Goal: Task Accomplishment & Management: Manage account settings

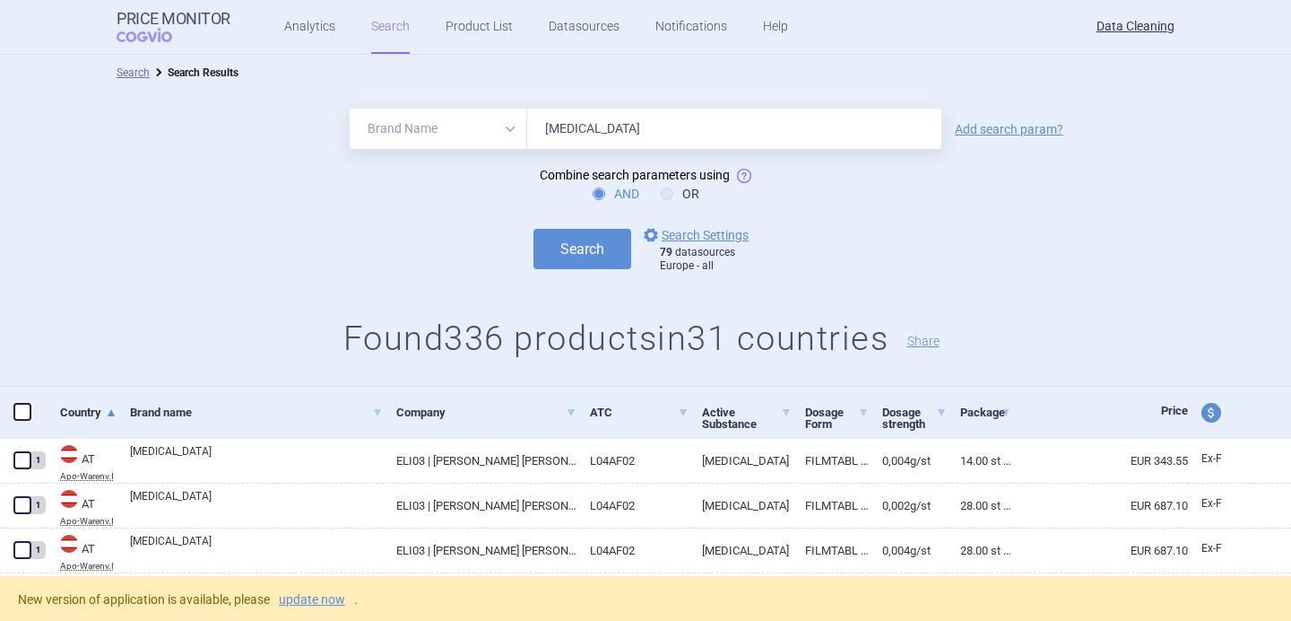
select select "brandName"
click at [605, 135] on input "Olumiant" at bounding box center [734, 129] width 414 height 40
type input "Vemlidy"
click at [579, 241] on button "Search" at bounding box center [583, 249] width 98 height 40
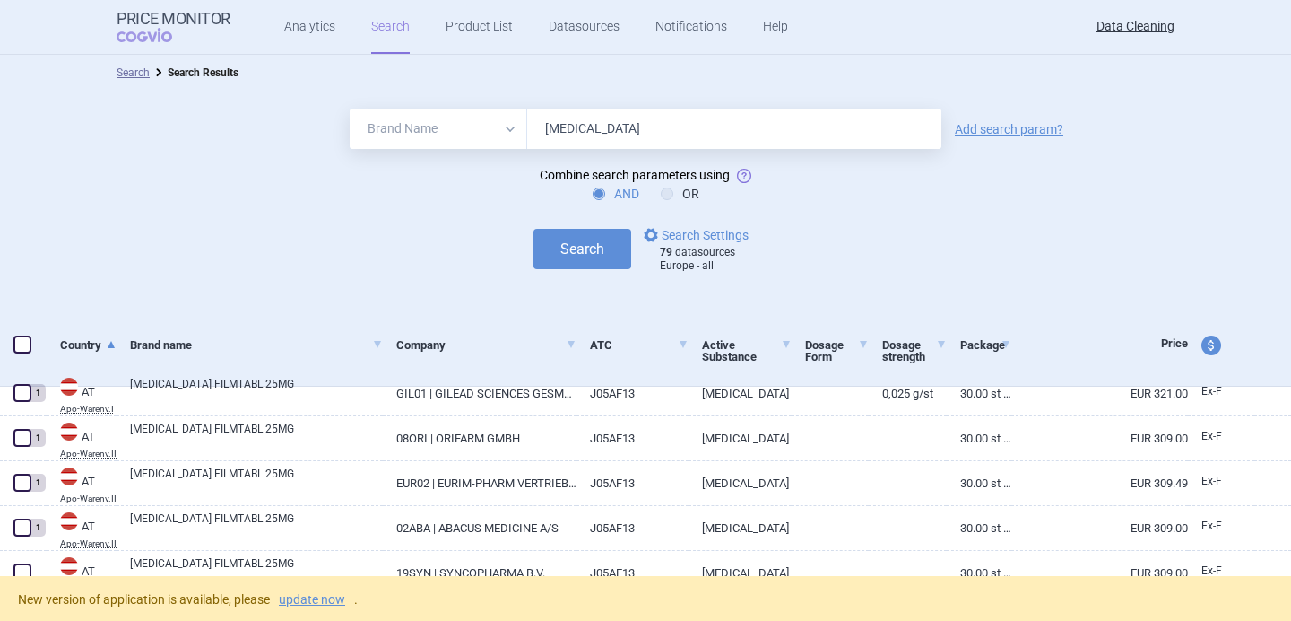
click at [338, 587] on div "New version of application is available, please update now ." at bounding box center [645, 598] width 1291 height 45
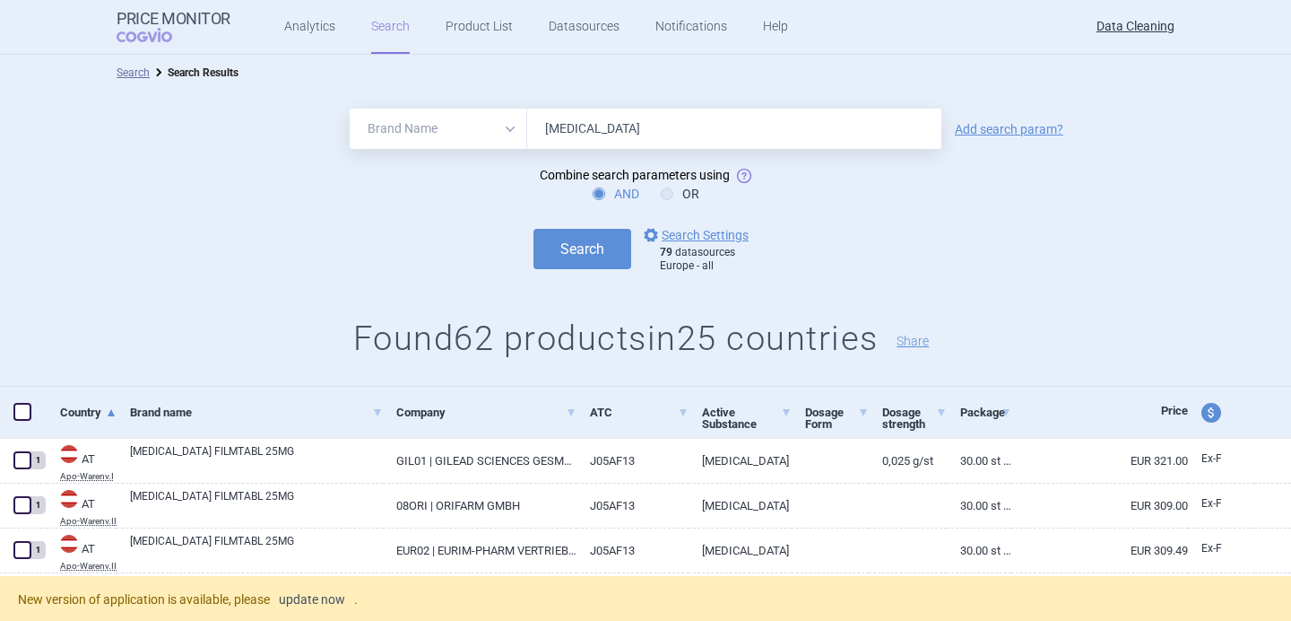
click at [335, 596] on link "update now" at bounding box center [312, 599] width 66 height 13
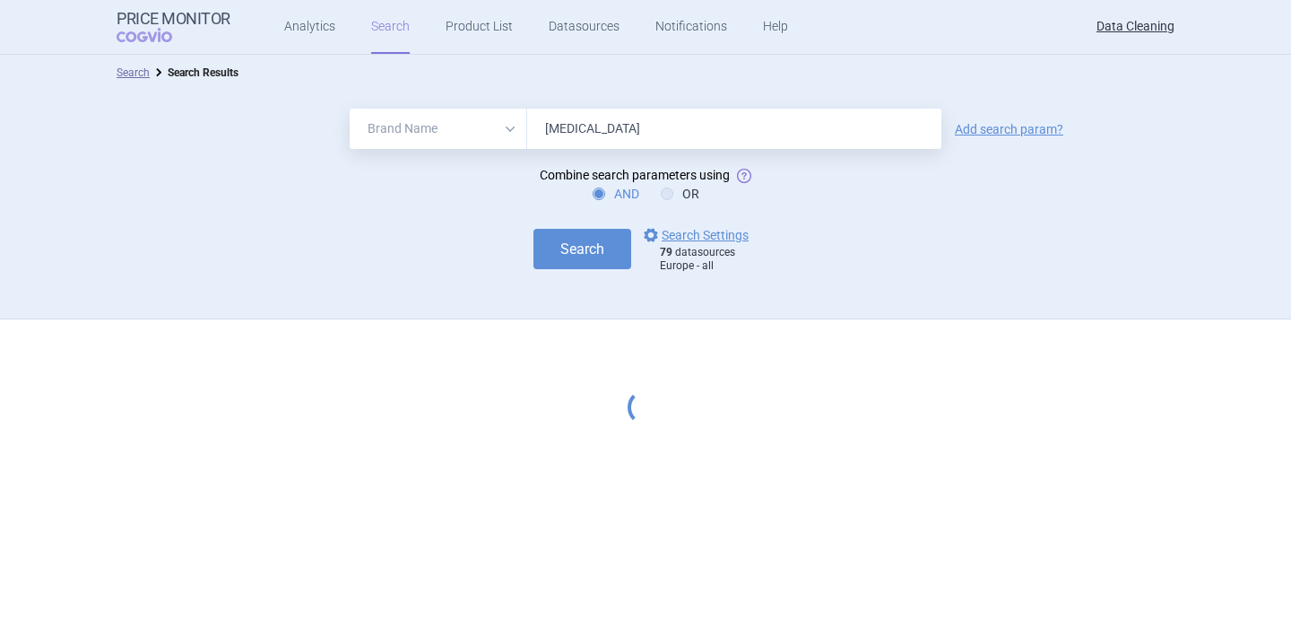
select select "brandName"
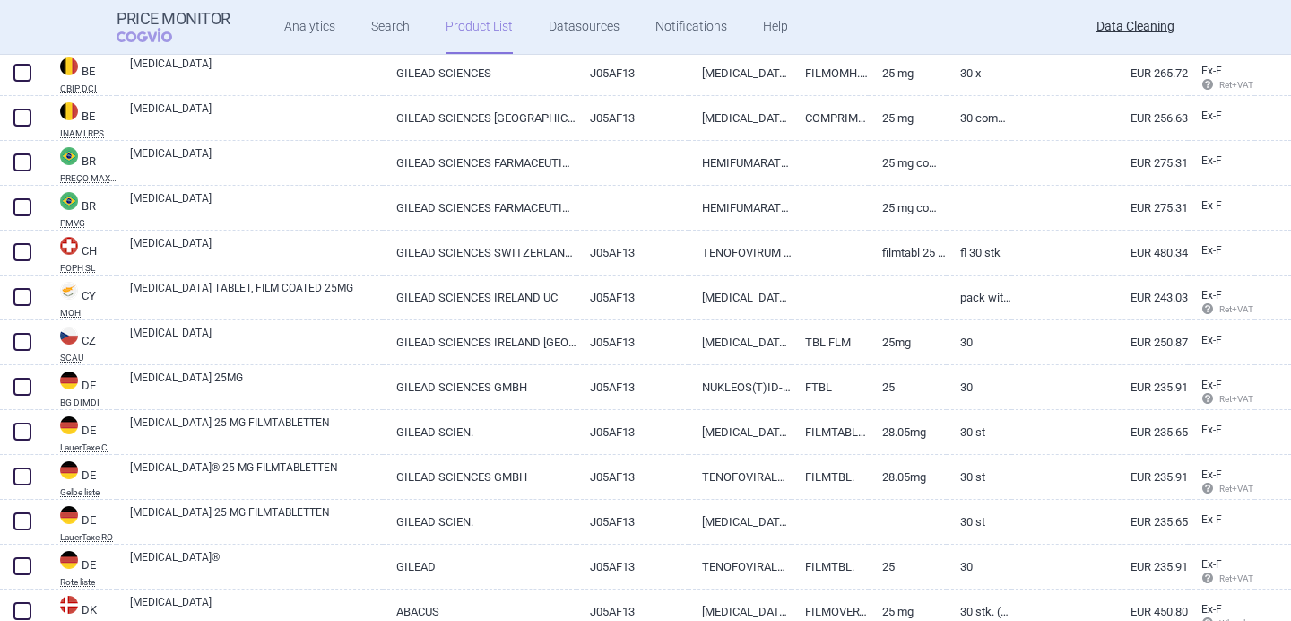
scroll to position [813, 0]
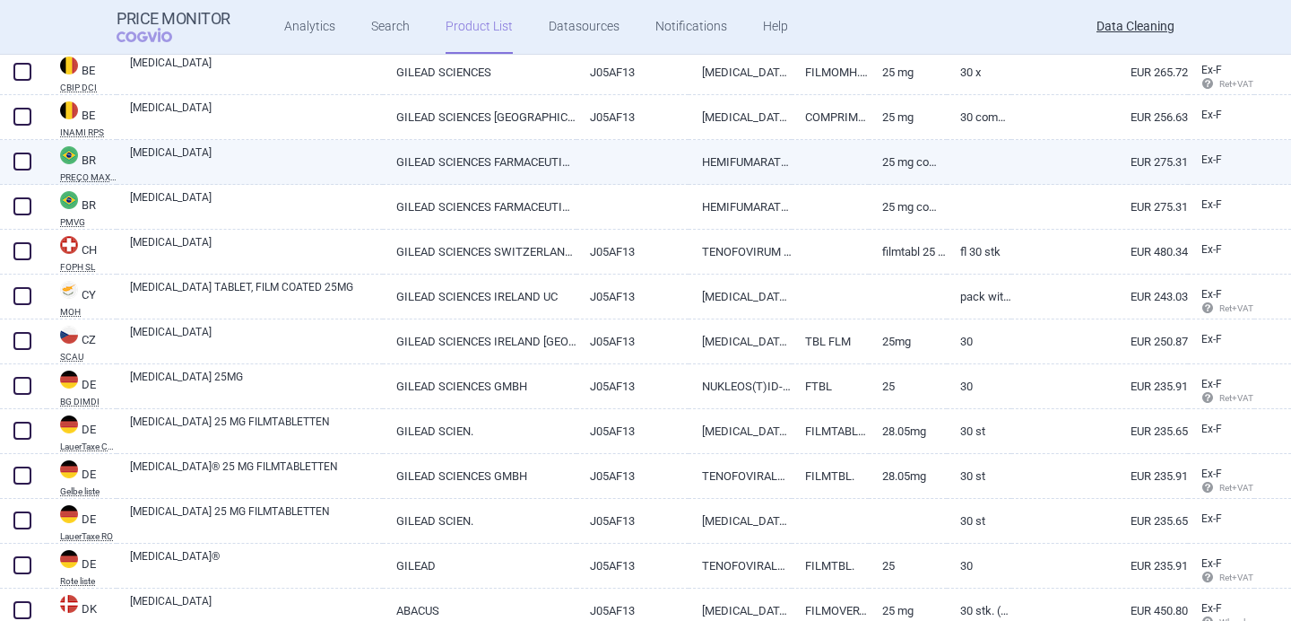
click at [848, 161] on link at bounding box center [830, 156] width 77 height 32
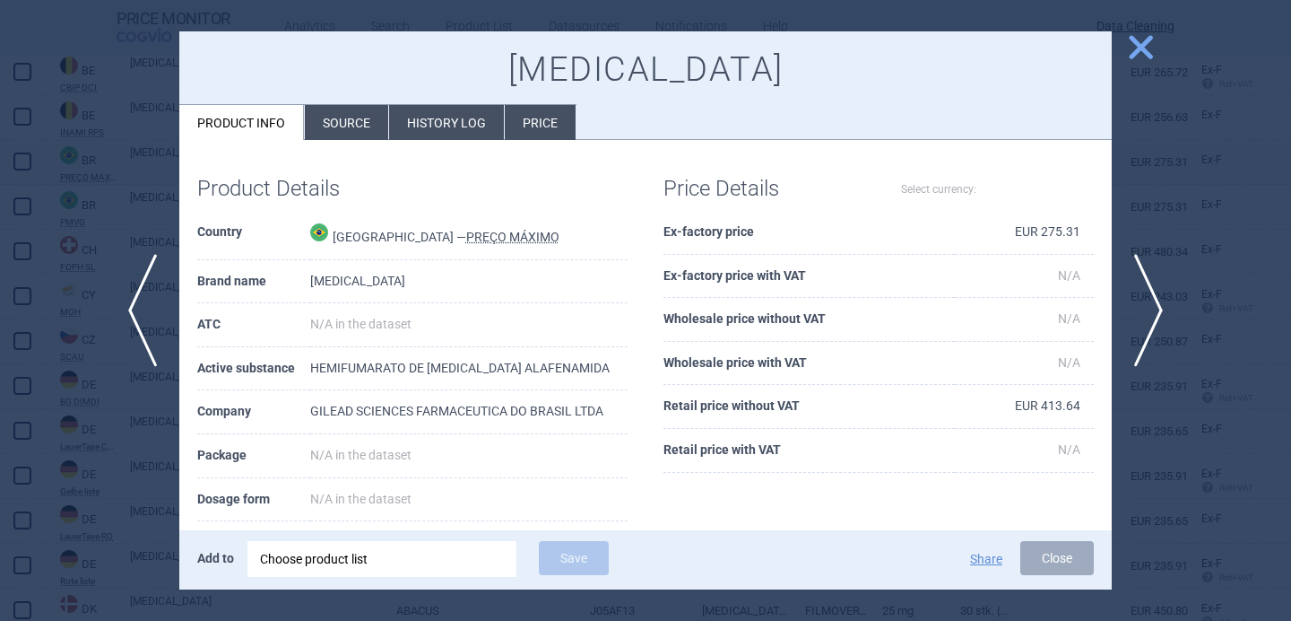
select select "EUR"
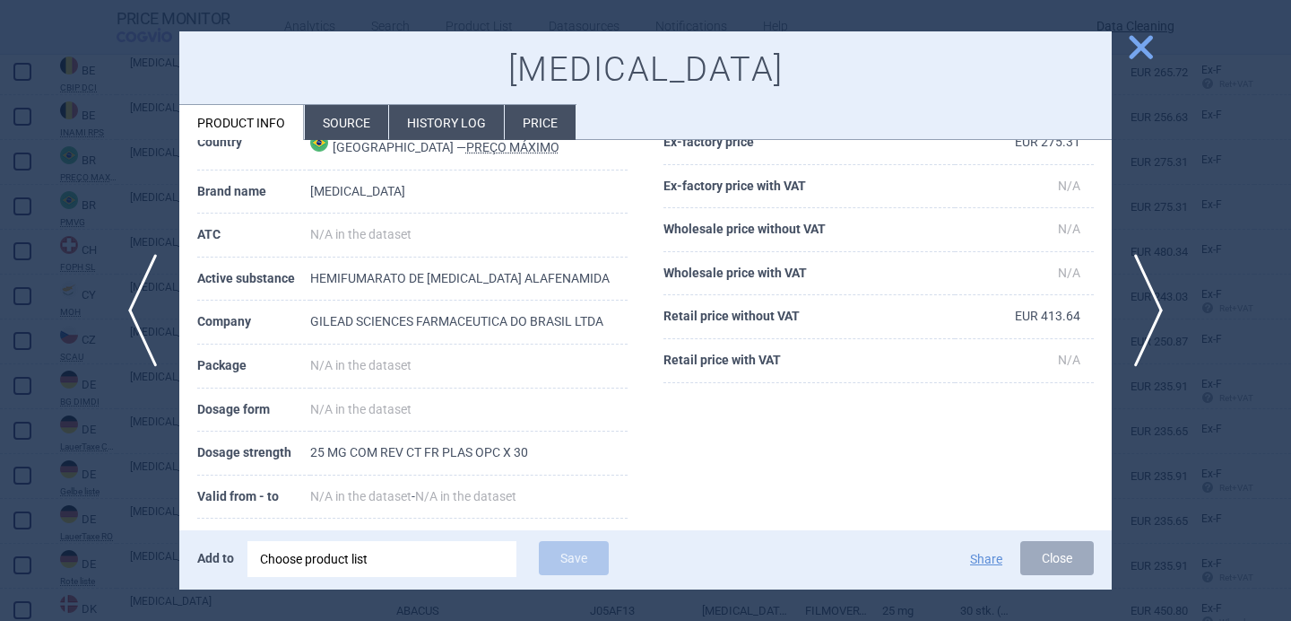
scroll to position [93, 0]
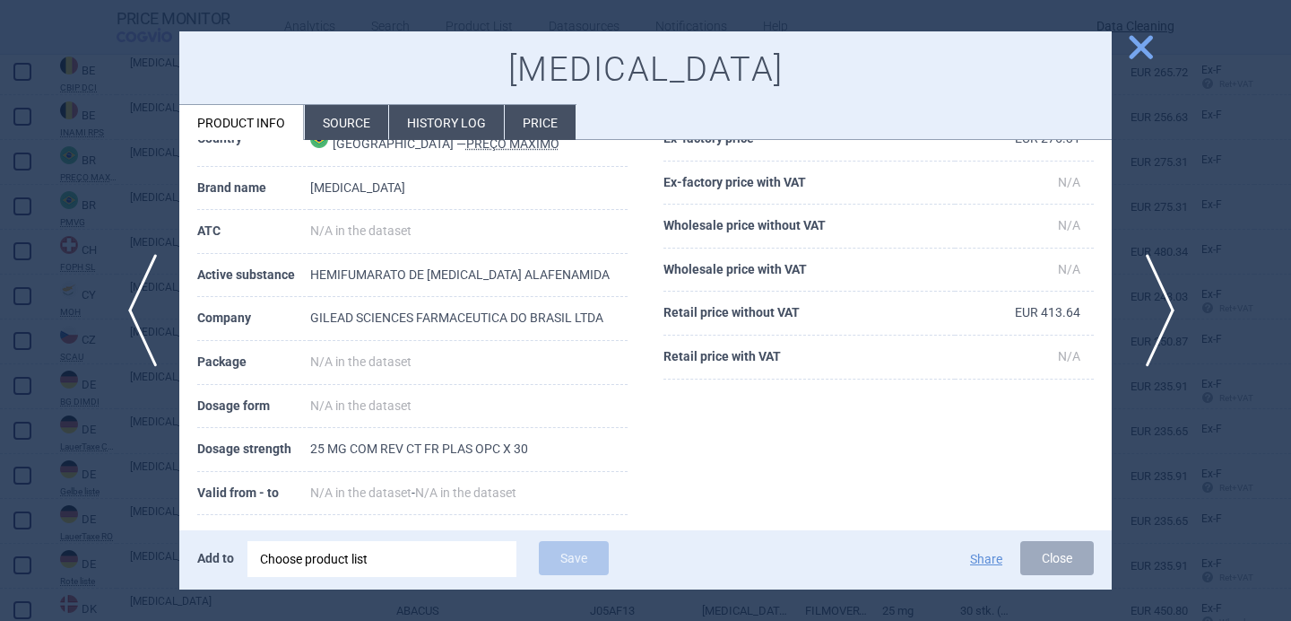
click at [1153, 303] on span "next" at bounding box center [1154, 310] width 40 height 113
click at [1151, 219] on div at bounding box center [645, 310] width 1291 height 621
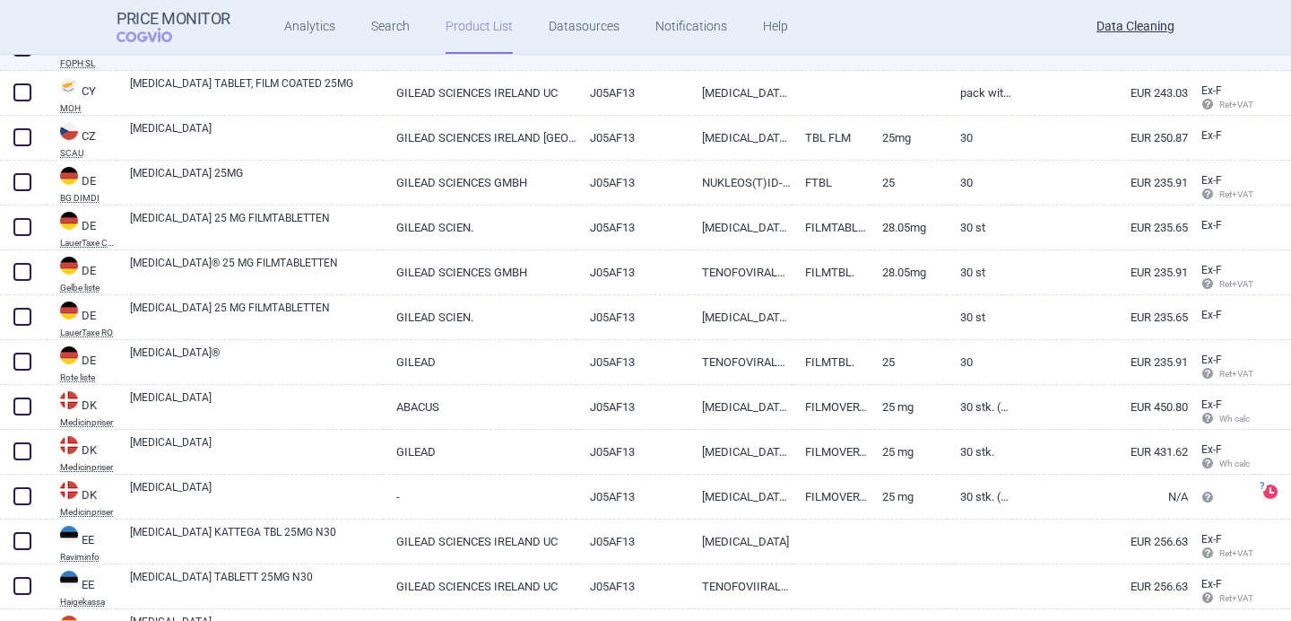
scroll to position [1024, 0]
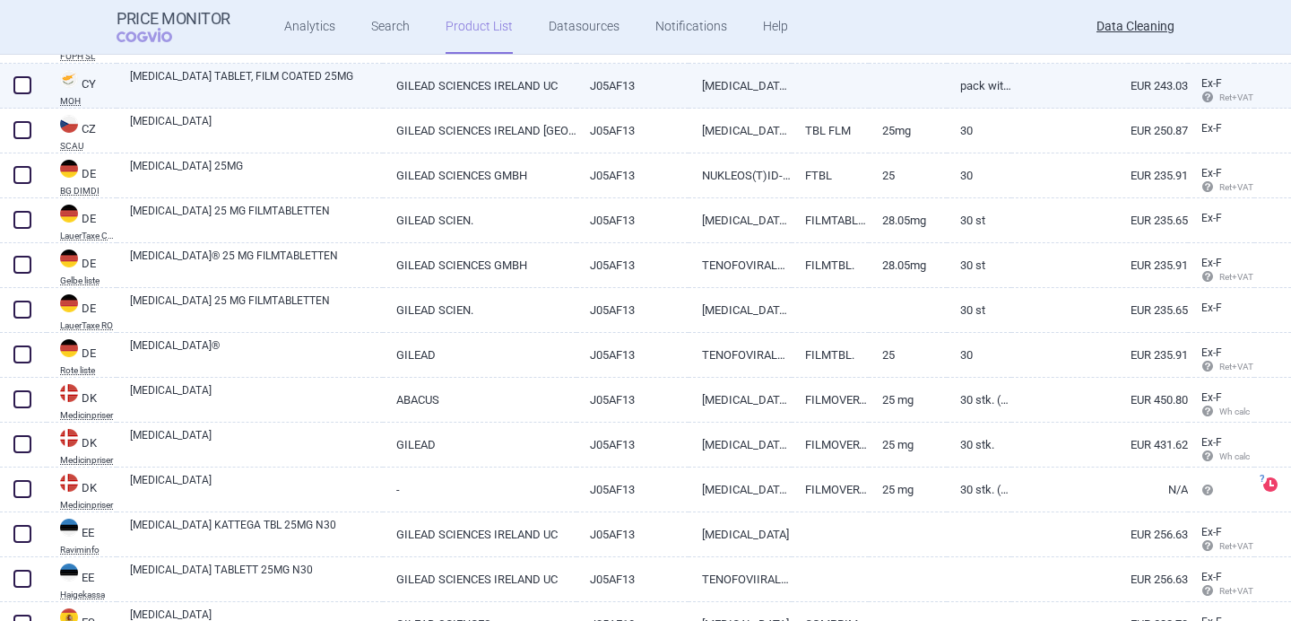
click at [894, 91] on link at bounding box center [907, 80] width 77 height 32
select select "EUR"
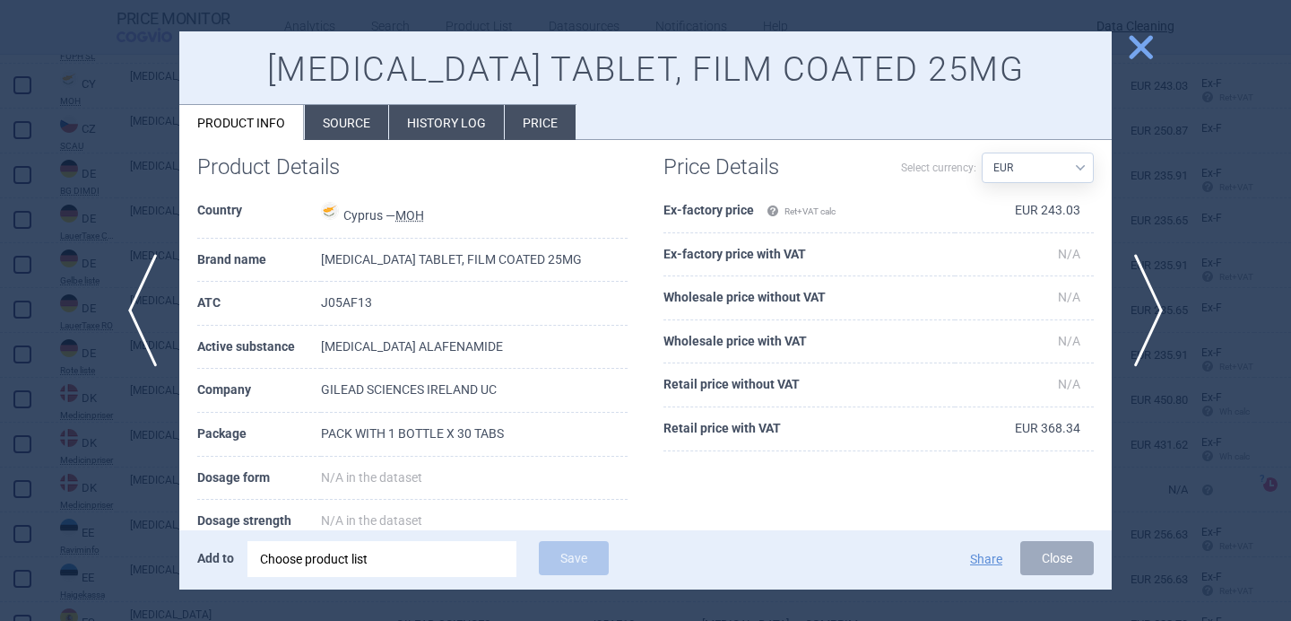
scroll to position [30, 0]
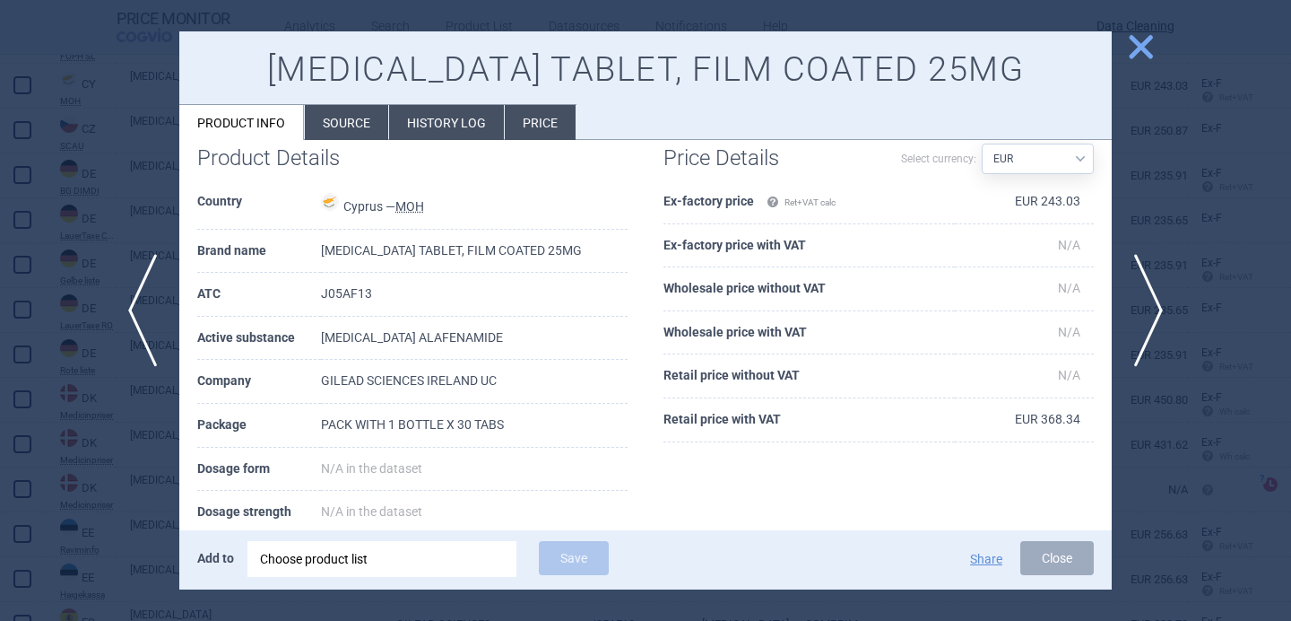
click at [1141, 46] on span "close" at bounding box center [1141, 46] width 31 height 31
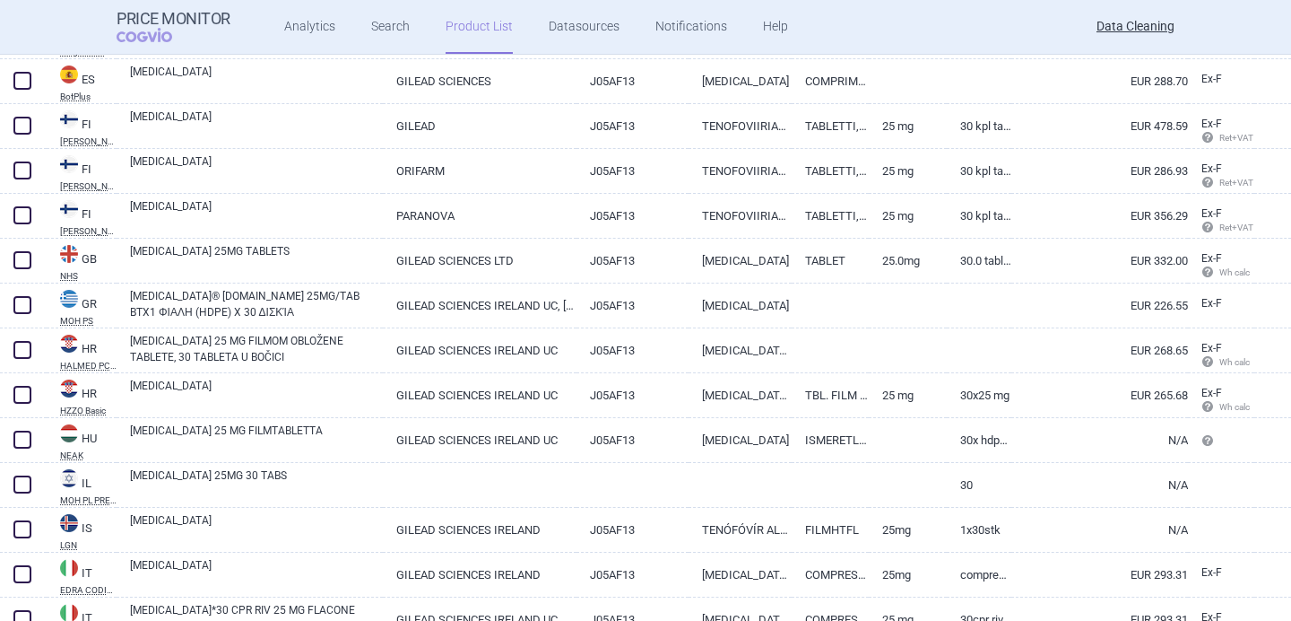
scroll to position [1568, 0]
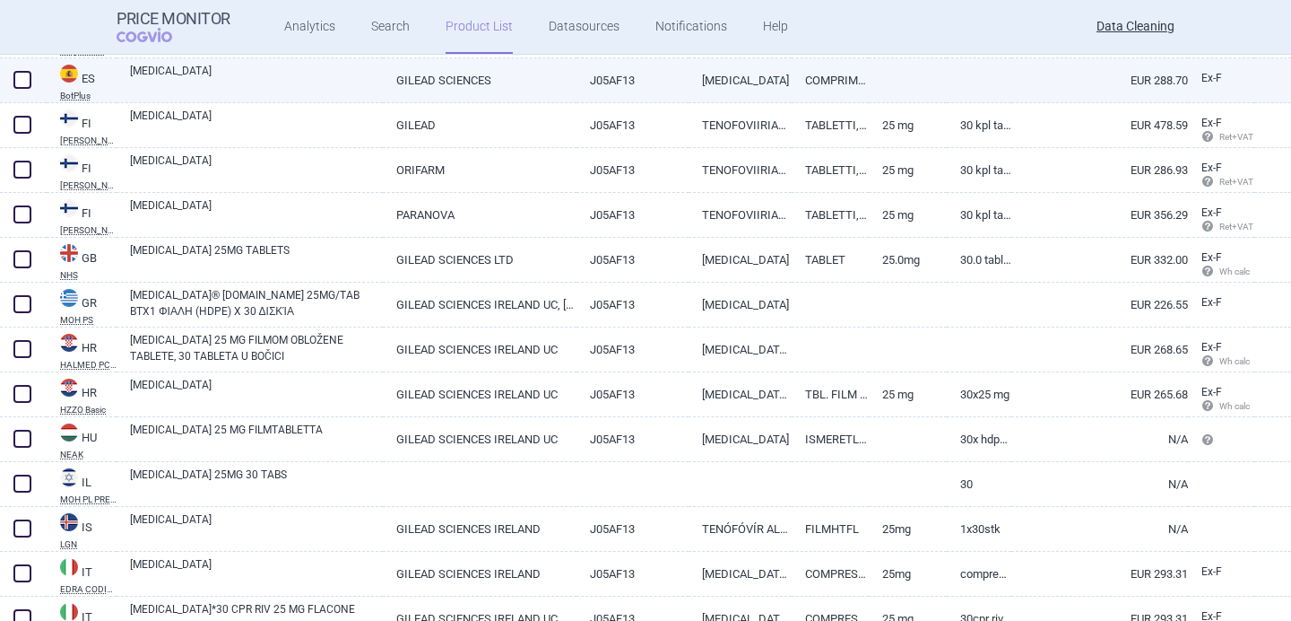
click at [798, 75] on link "COMPRIMIDOS" at bounding box center [830, 80] width 77 height 44
select select "EUR"
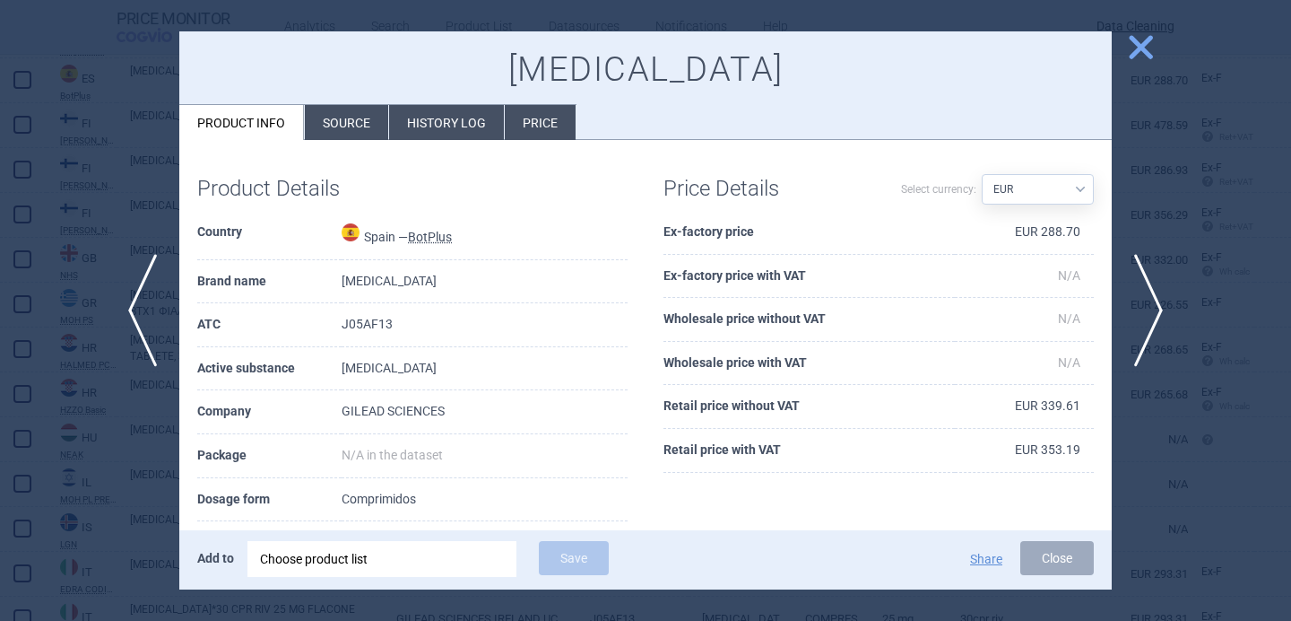
click at [365, 135] on li "Source" at bounding box center [346, 122] width 83 height 35
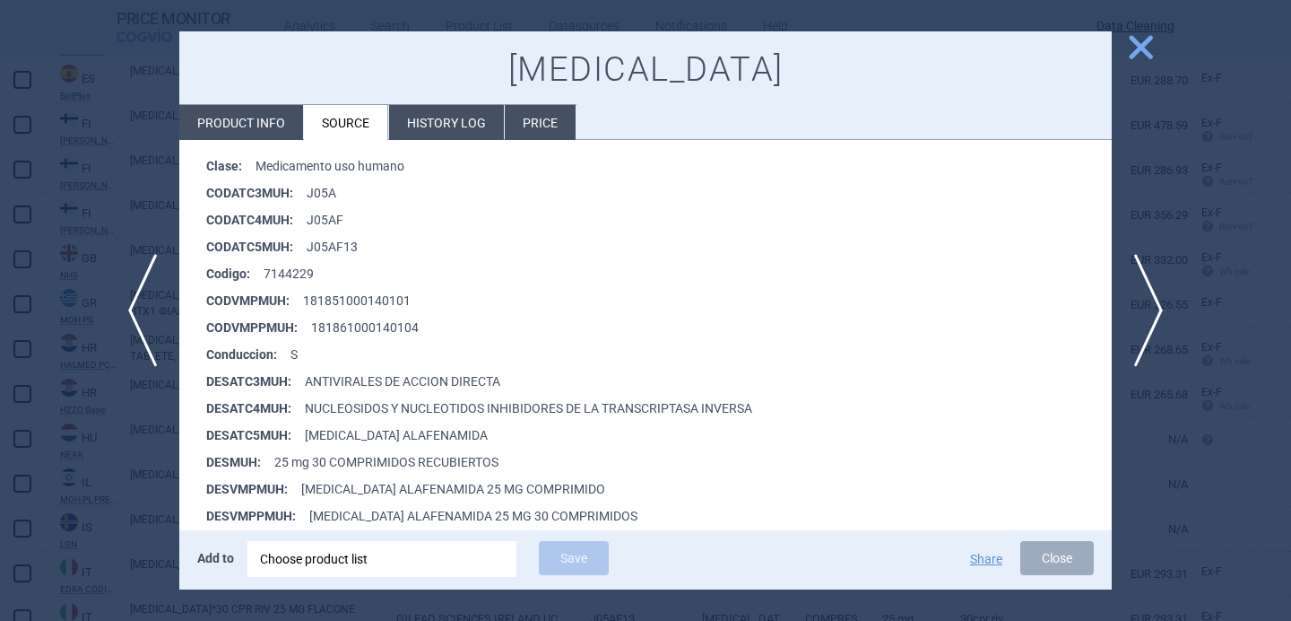
scroll to position [283, 0]
click at [91, 519] on div at bounding box center [645, 310] width 1291 height 621
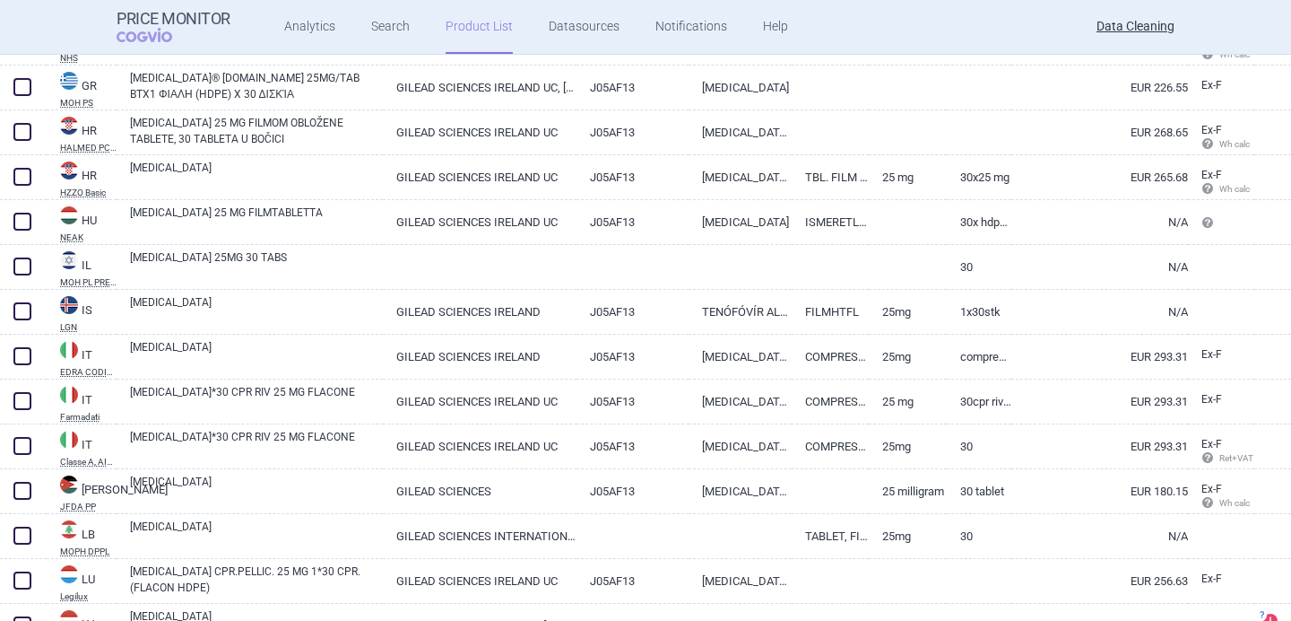
scroll to position [1788, 0]
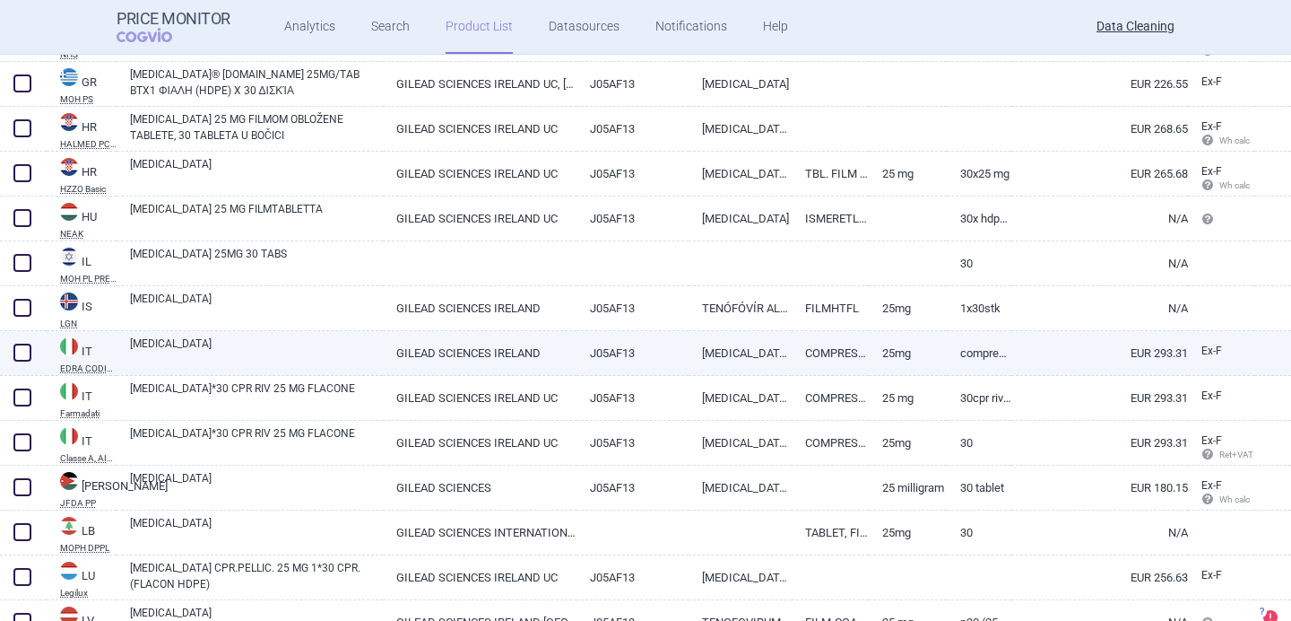
click at [882, 364] on link "25MG" at bounding box center [907, 353] width 77 height 44
select select "EUR"
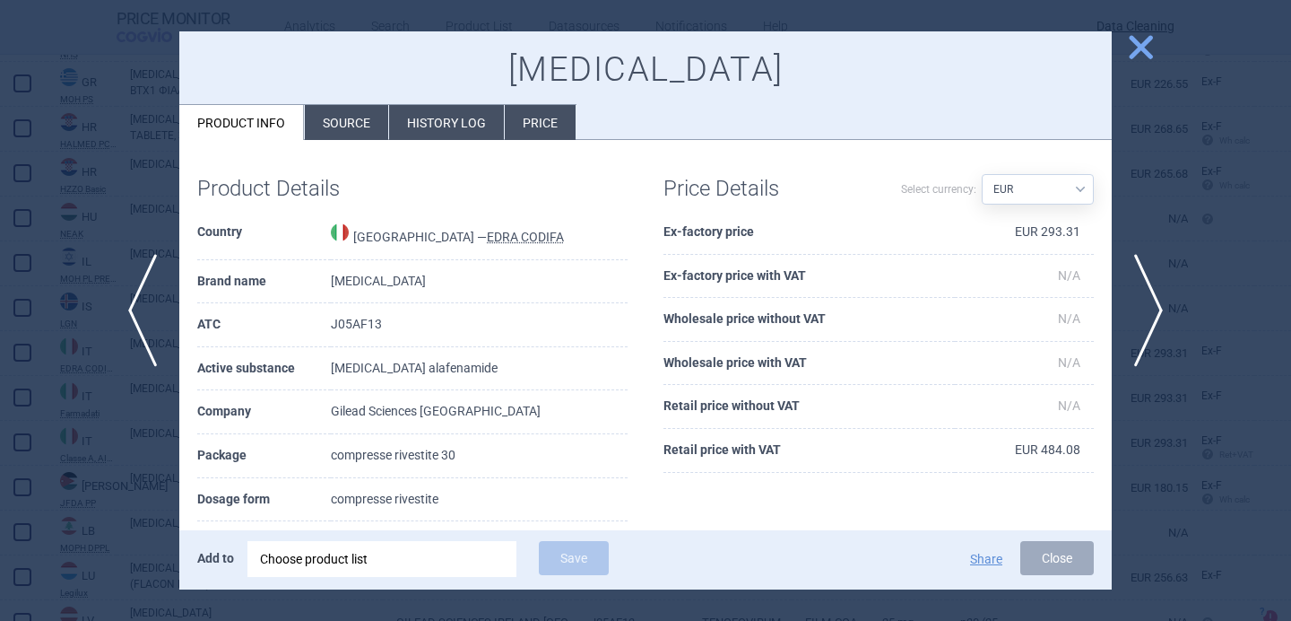
click at [88, 500] on div at bounding box center [645, 310] width 1291 height 621
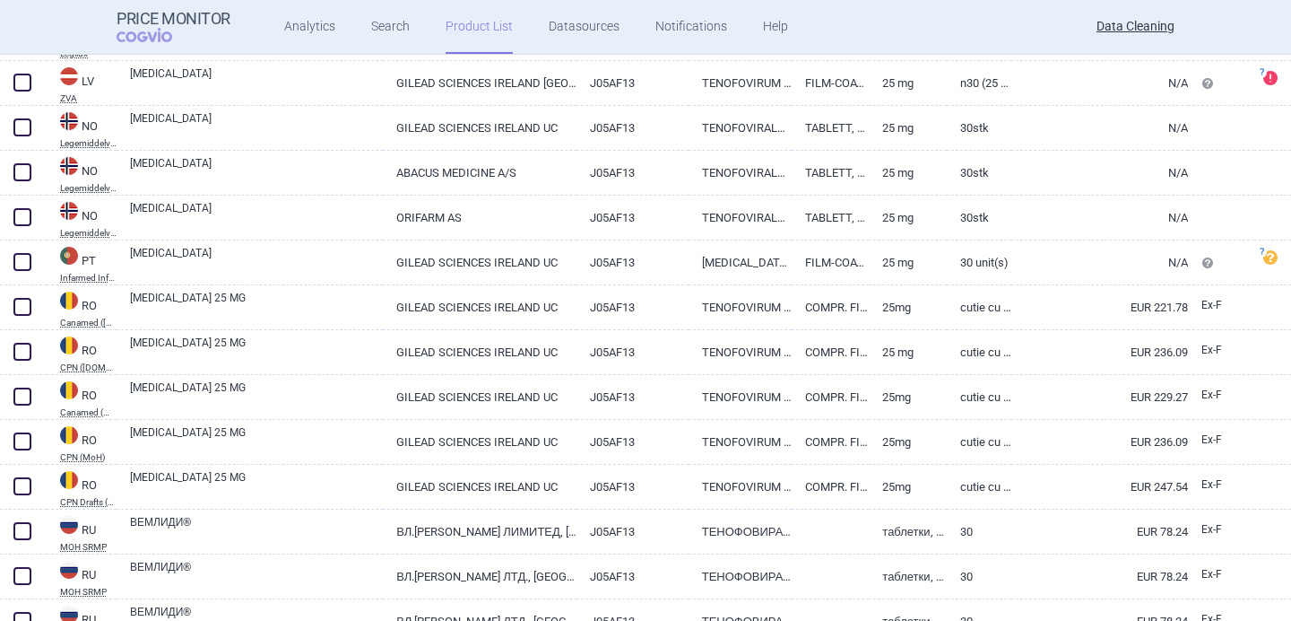
scroll to position [2343, 0]
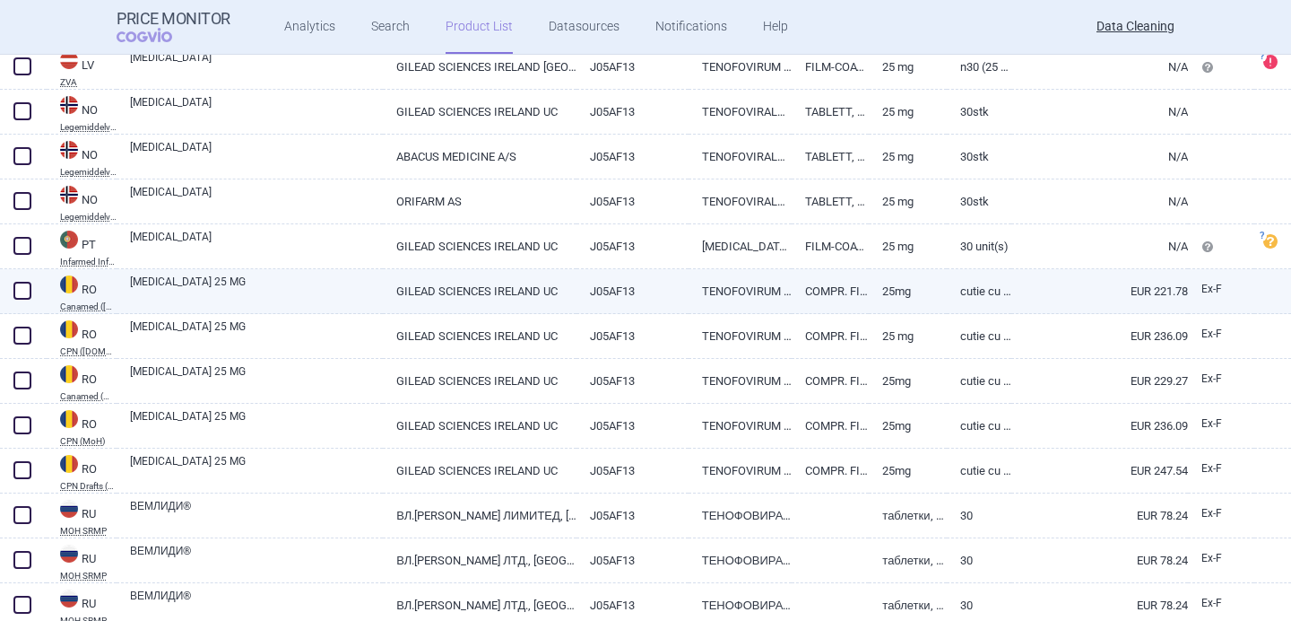
click at [230, 299] on link "[MEDICAL_DATA] 25 MG" at bounding box center [256, 290] width 253 height 32
select select "EUR"
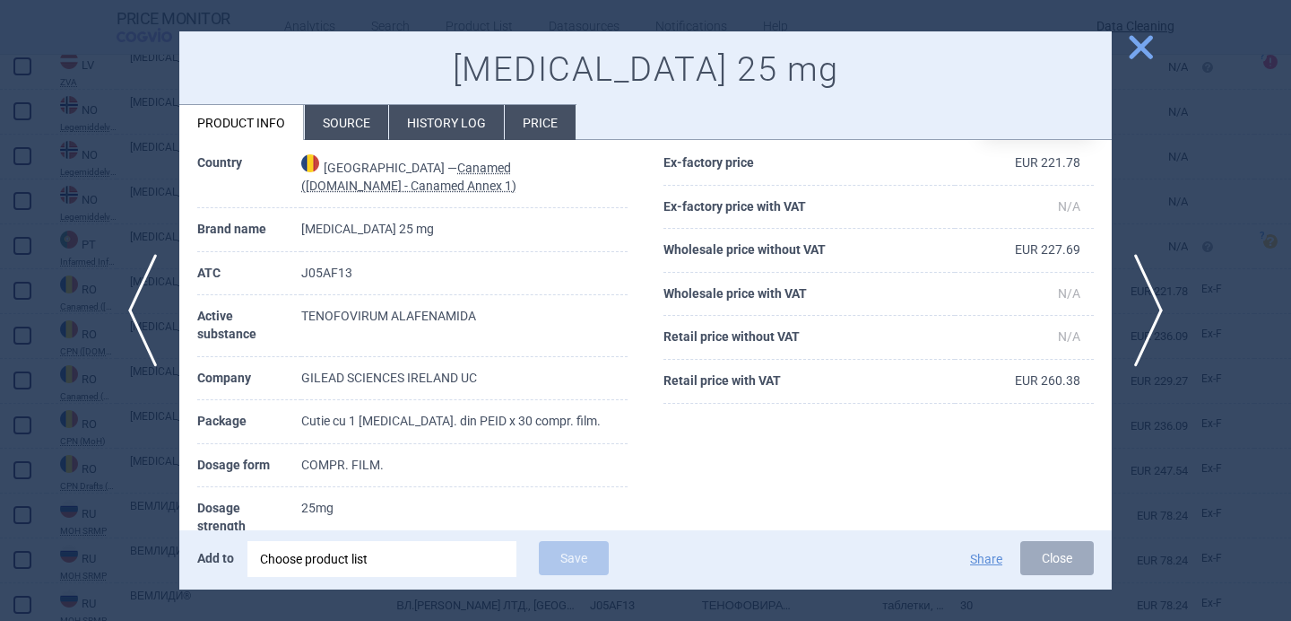
scroll to position [82, 0]
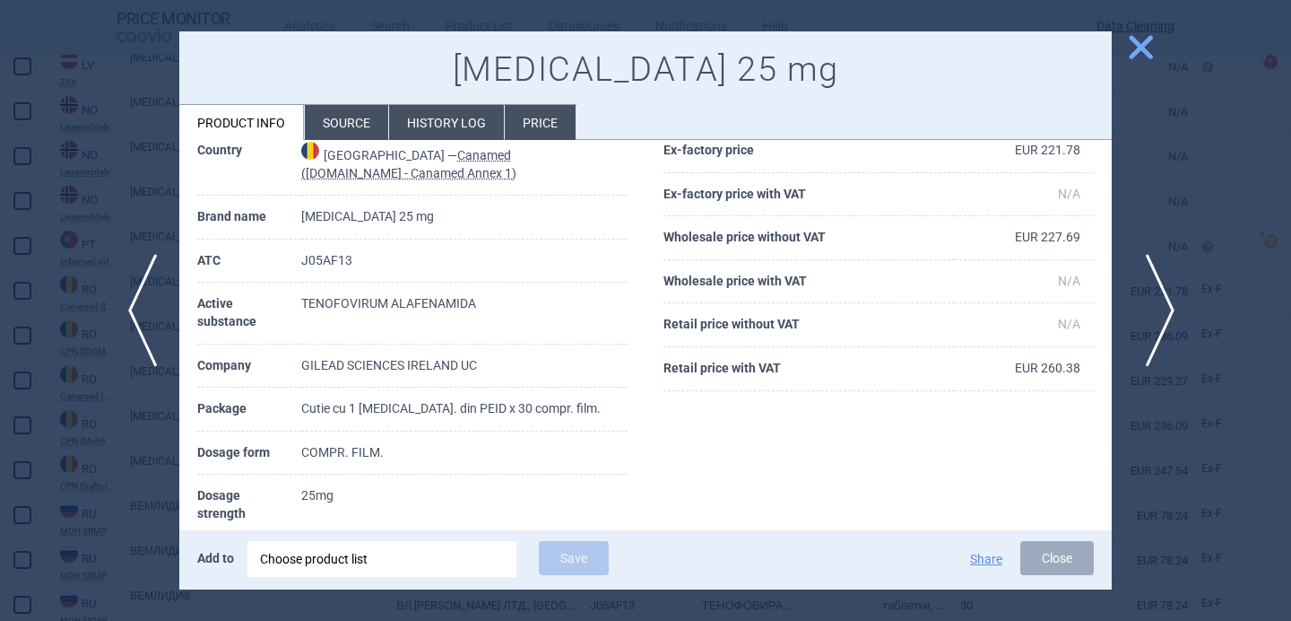
click at [1162, 293] on span "next" at bounding box center [1154, 310] width 40 height 113
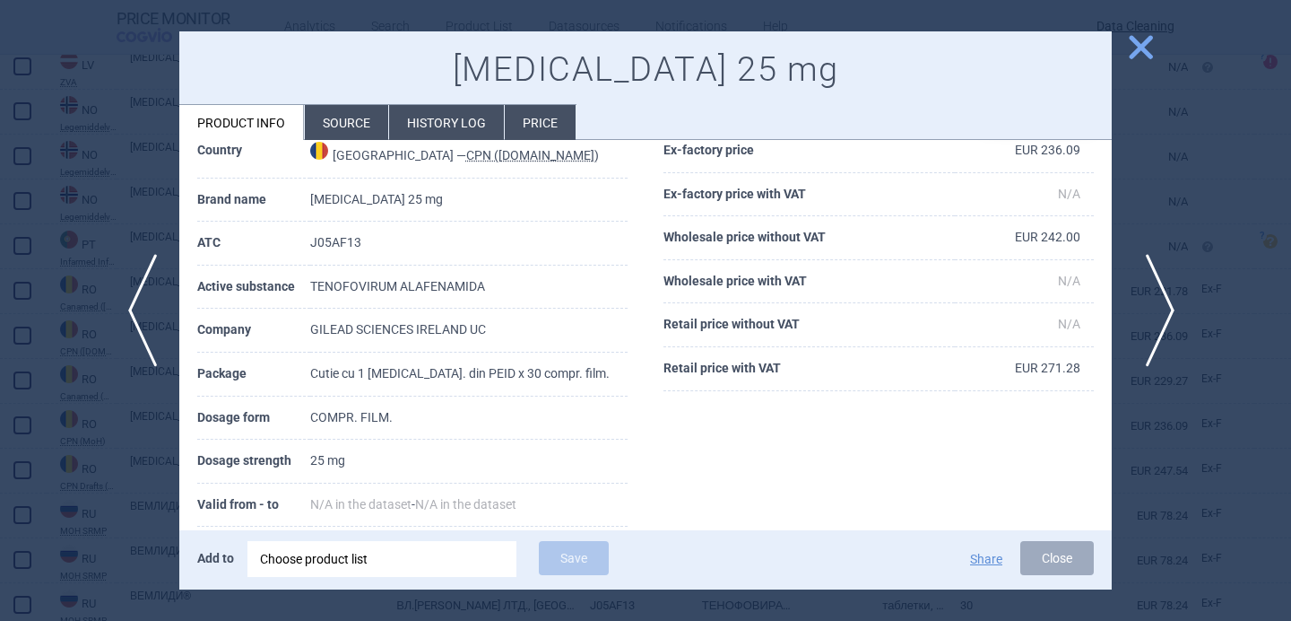
click at [1162, 293] on span "next" at bounding box center [1154, 310] width 40 height 113
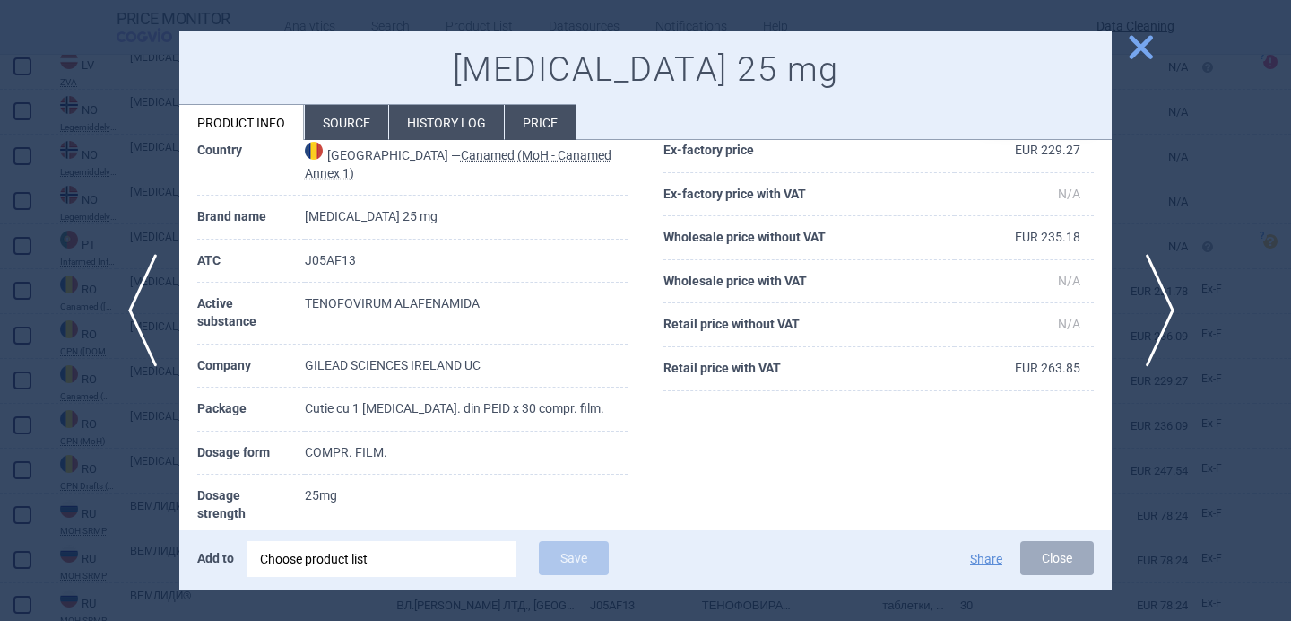
click at [1162, 293] on span "next" at bounding box center [1154, 310] width 40 height 113
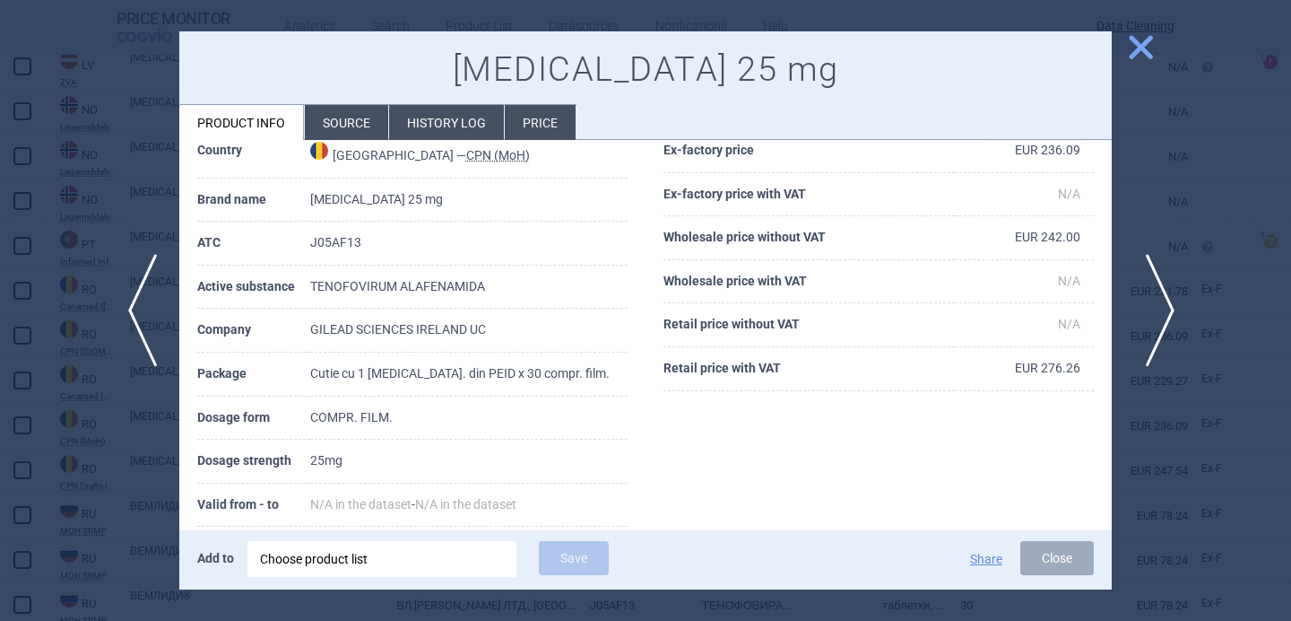
click at [1162, 293] on span "next" at bounding box center [1154, 310] width 40 height 113
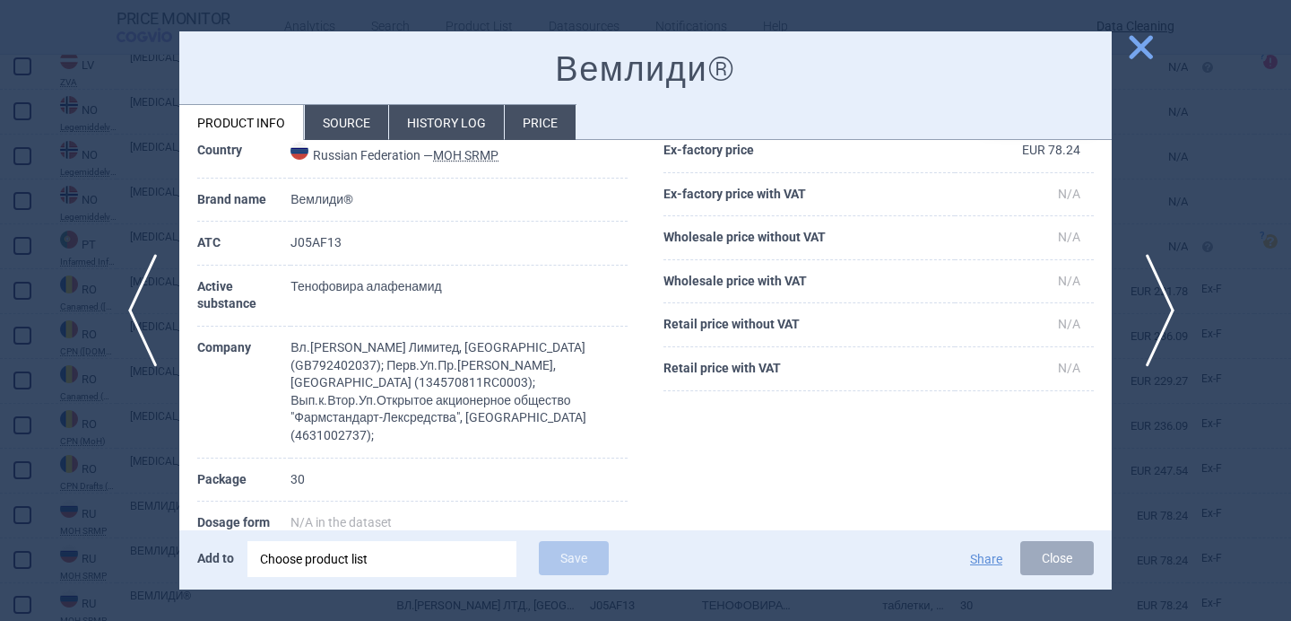
click at [1154, 309] on span "next" at bounding box center [1154, 310] width 40 height 113
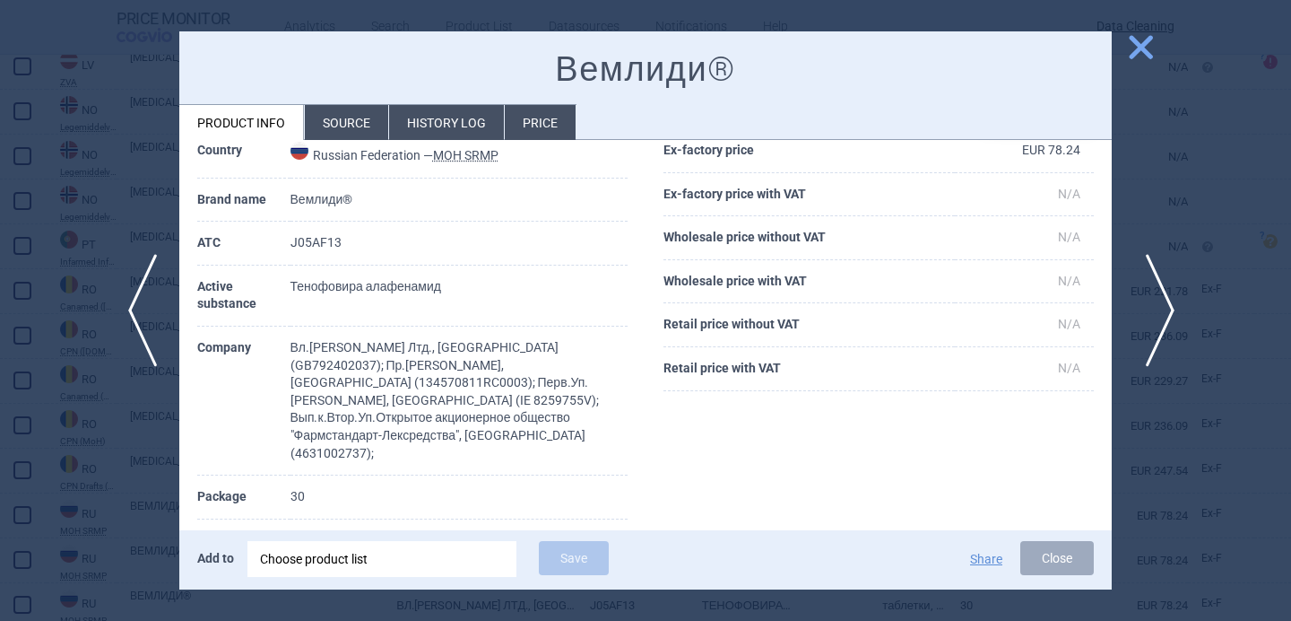
click at [1154, 309] on span "next" at bounding box center [1154, 310] width 40 height 113
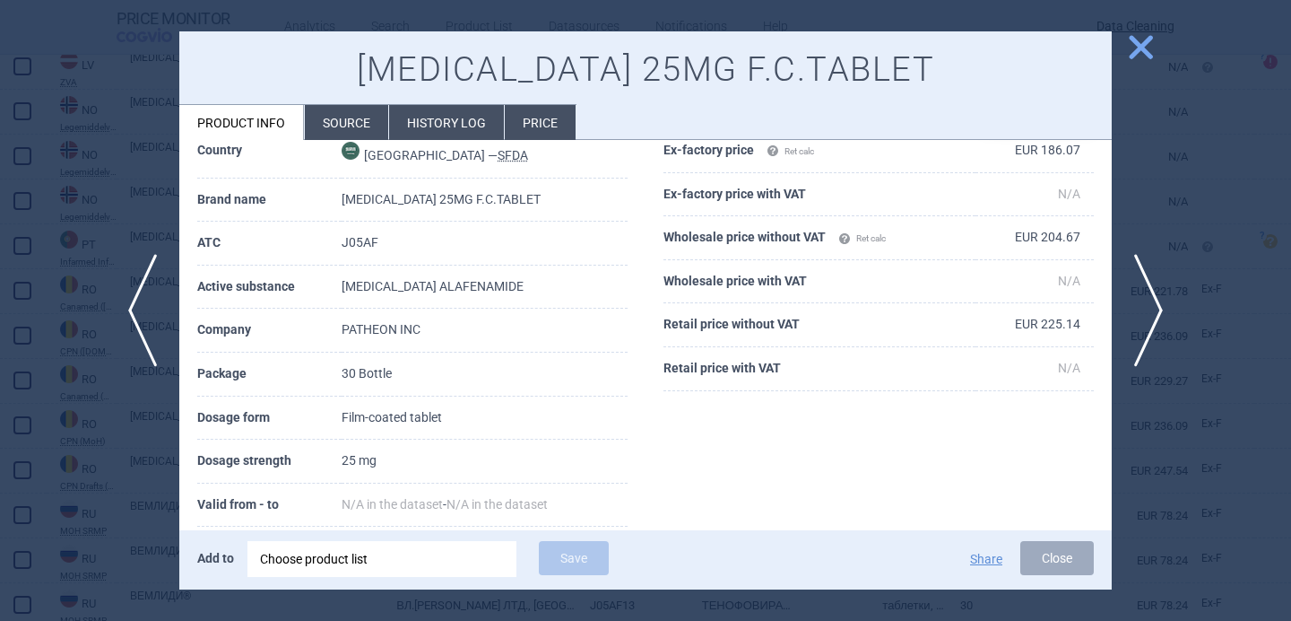
click at [1166, 252] on div at bounding box center [645, 310] width 1291 height 621
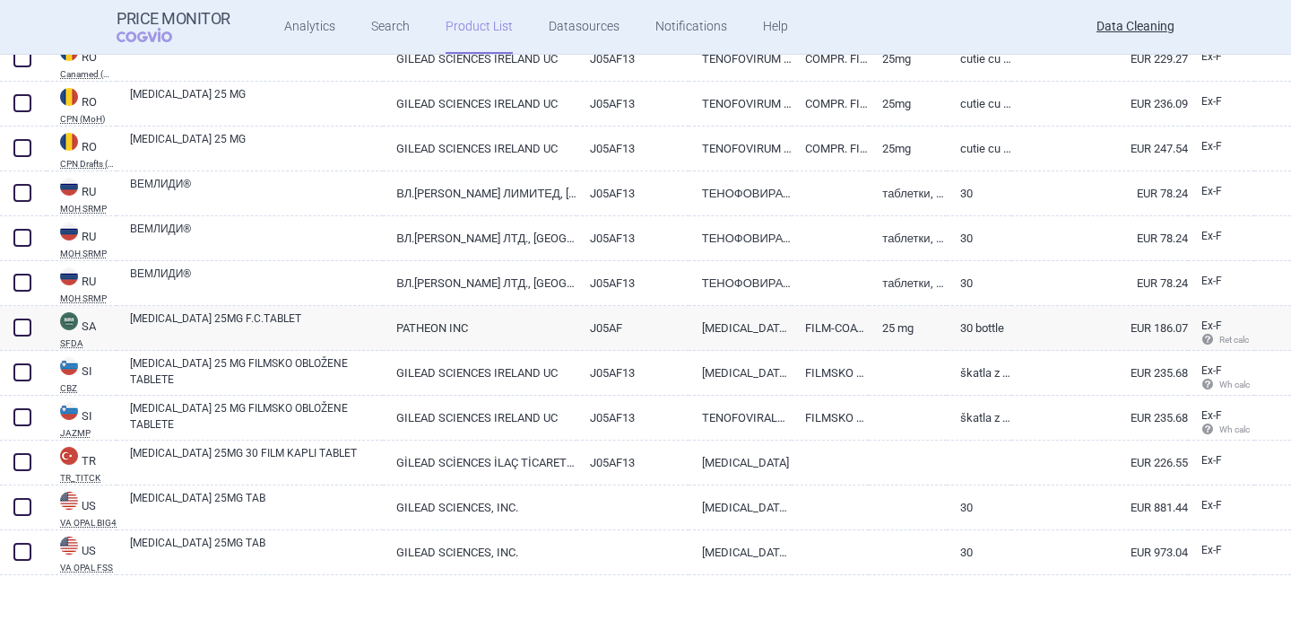
scroll to position [2678, 0]
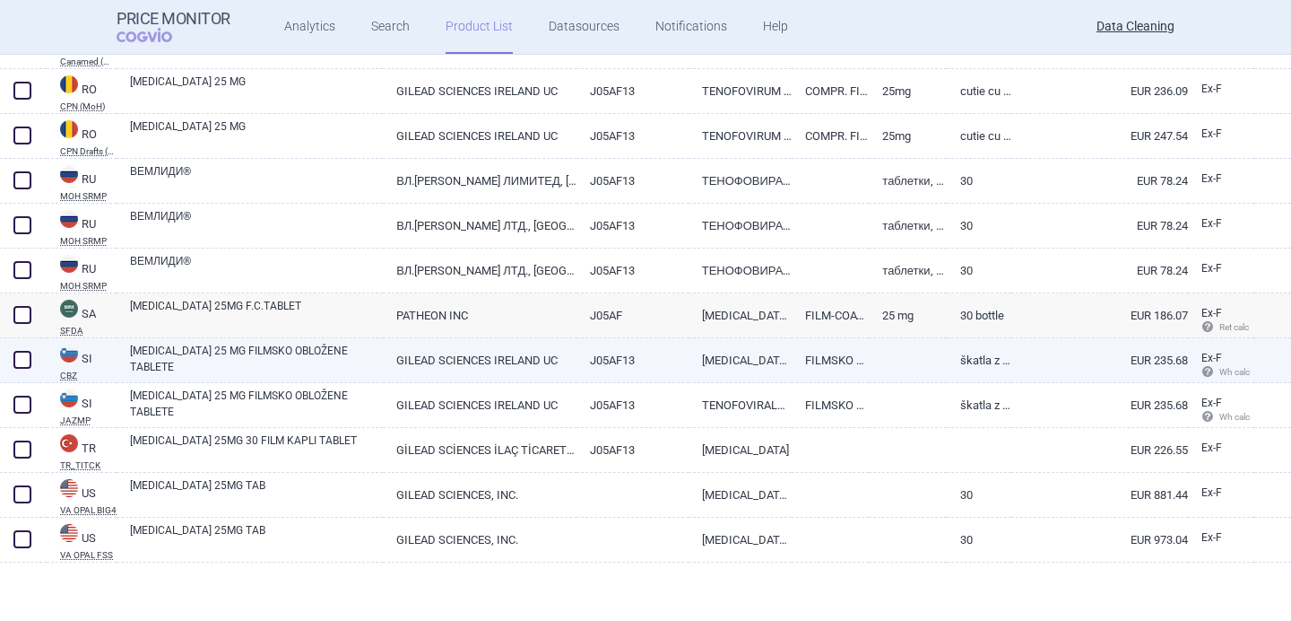
click at [858, 357] on link "FILMSKO OBLOŽENA TABLETA" at bounding box center [830, 360] width 77 height 44
select select "EUR"
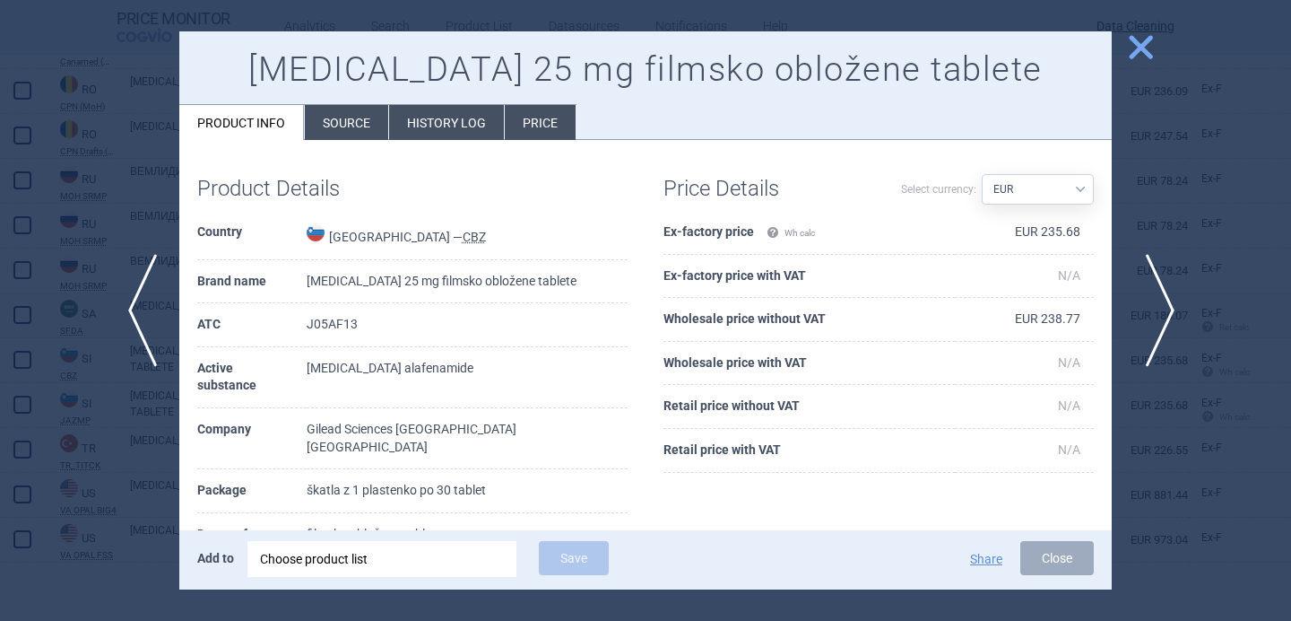
click at [1154, 331] on span "next" at bounding box center [1154, 310] width 40 height 113
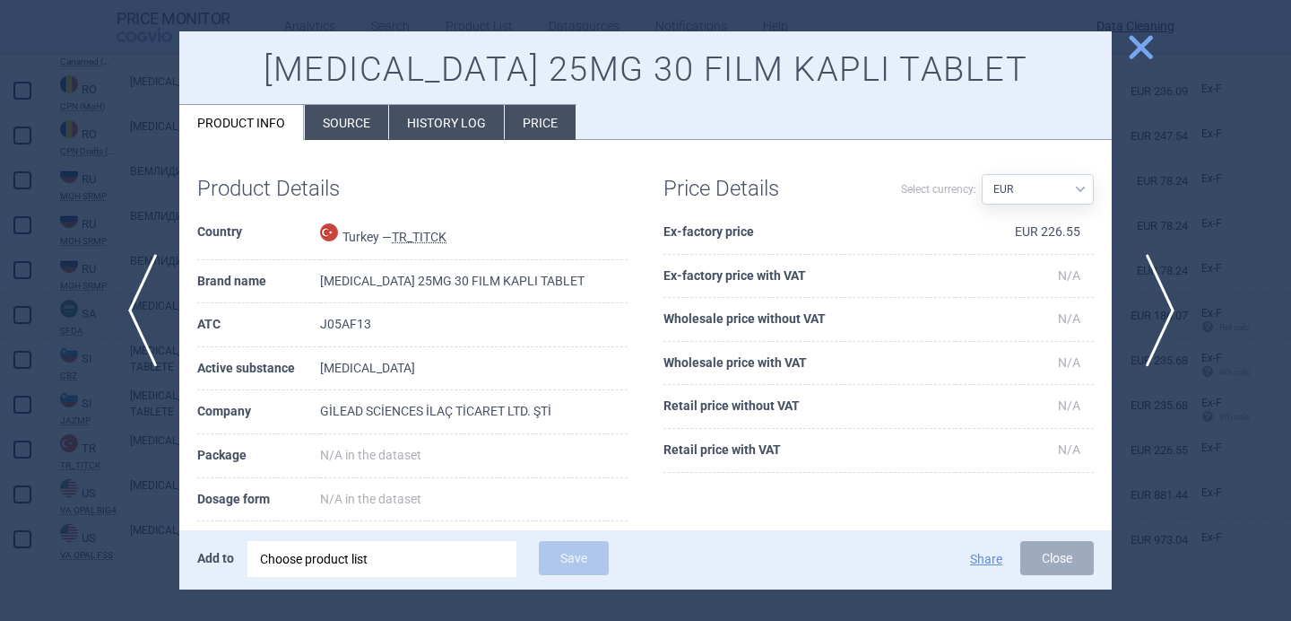
click at [1154, 331] on span "next" at bounding box center [1154, 310] width 40 height 113
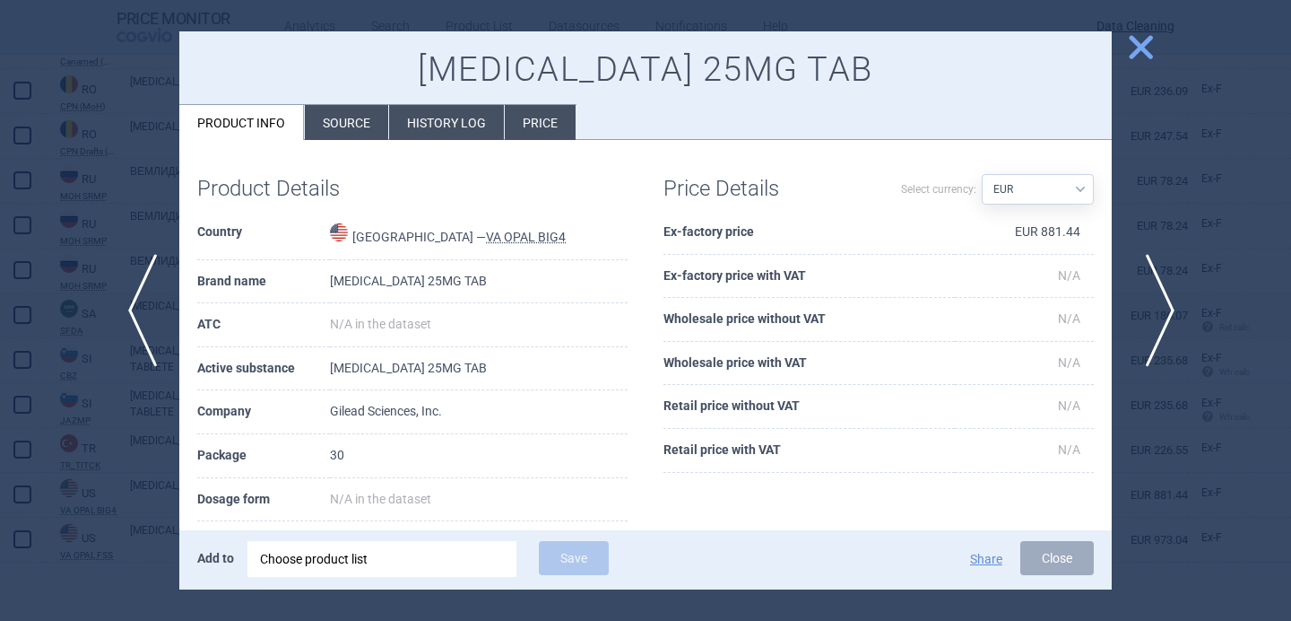
click at [1154, 331] on span "next" at bounding box center [1154, 310] width 40 height 113
click at [1154, 331] on div at bounding box center [645, 310] width 1291 height 621
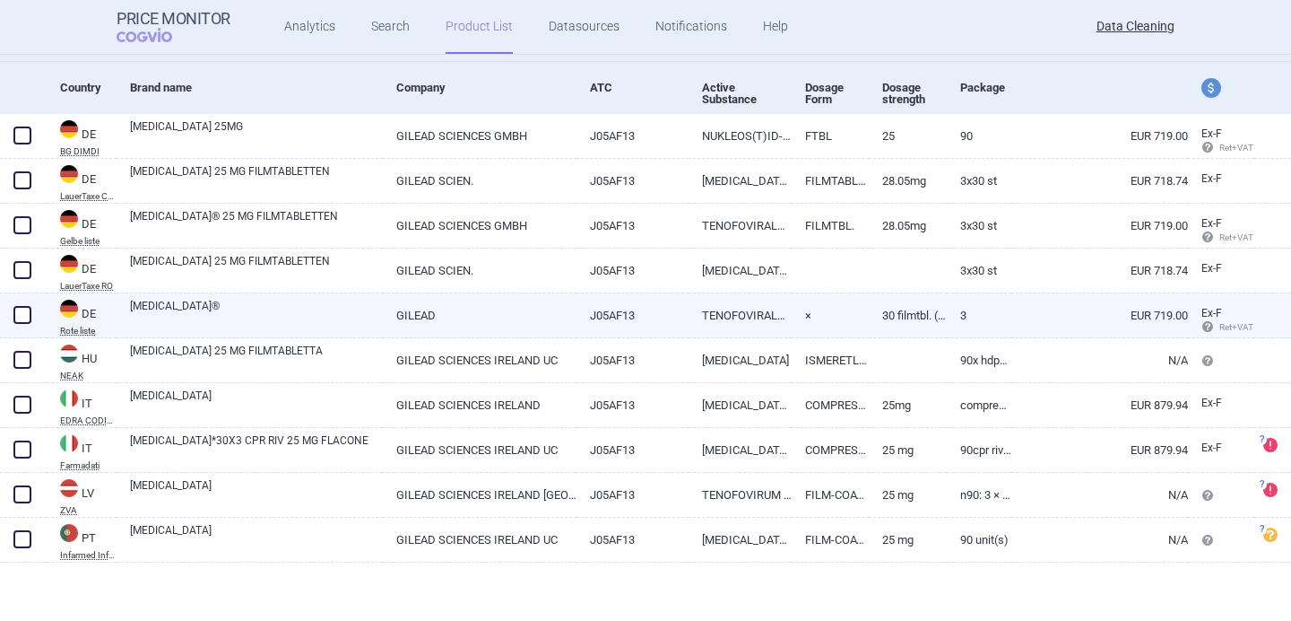
scroll to position [166, 0]
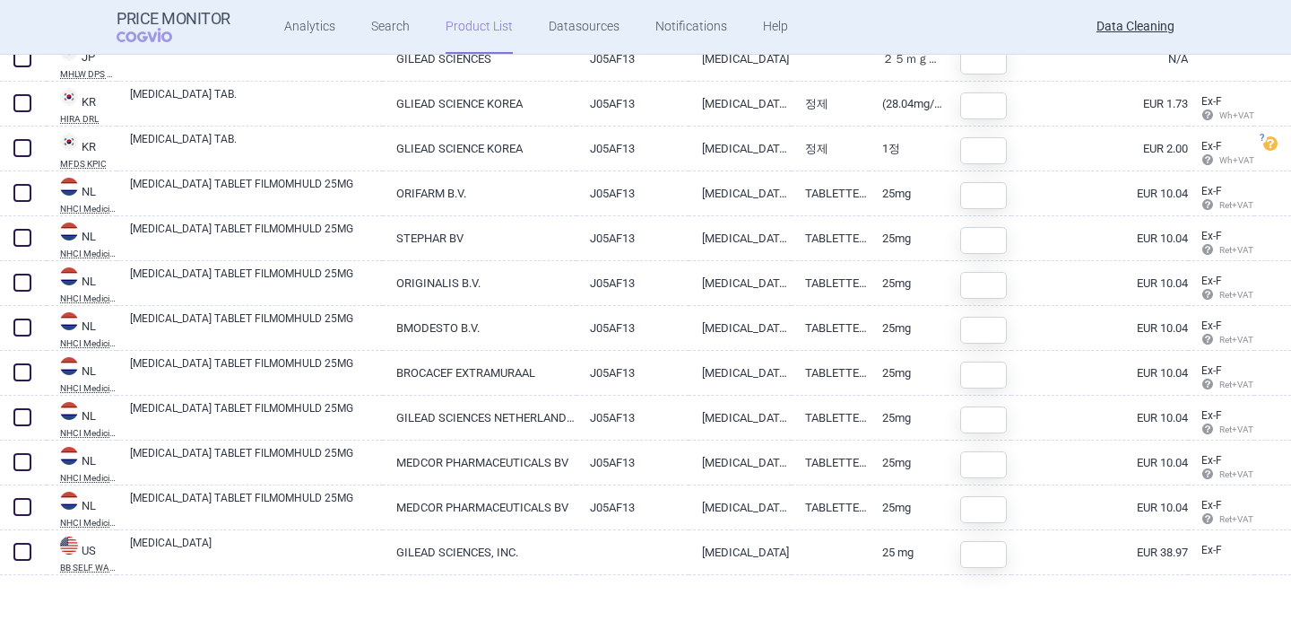
scroll to position [526, 0]
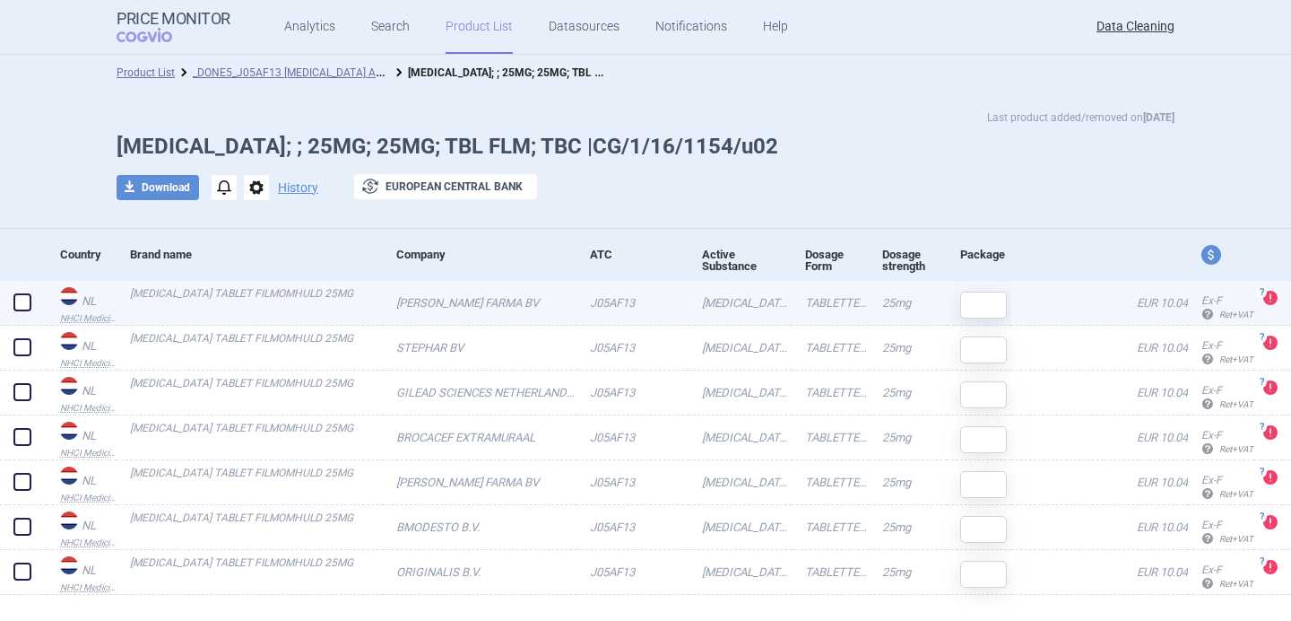
scroll to position [32, 0]
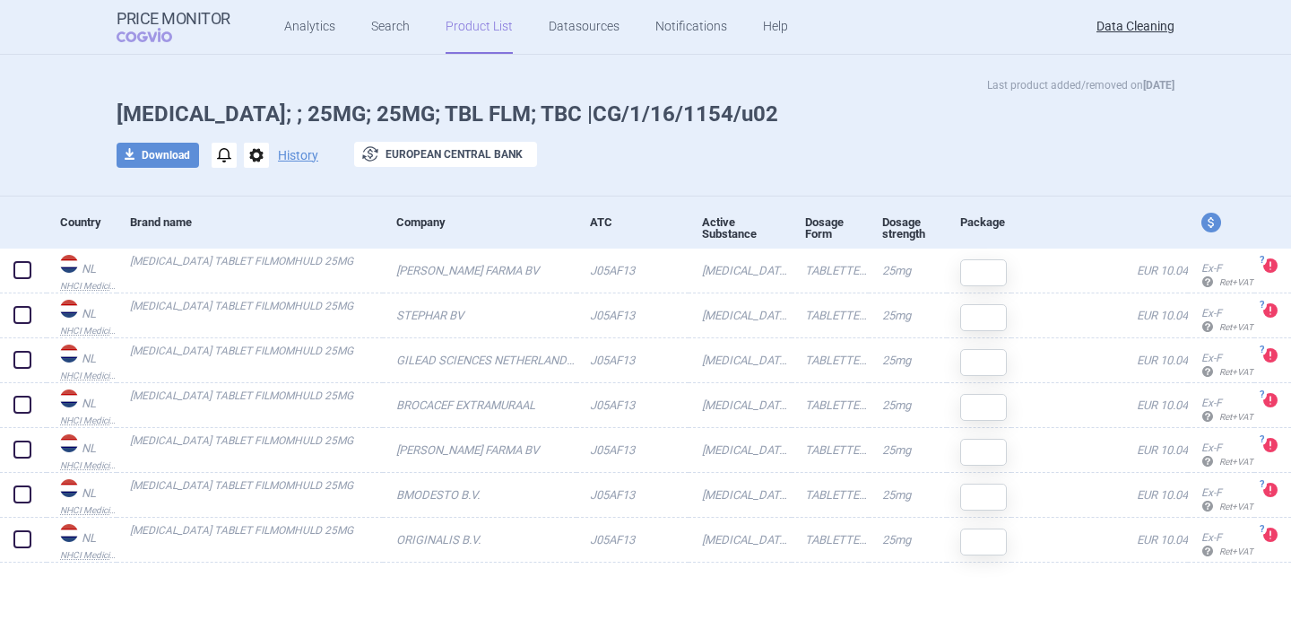
click at [256, 153] on span "options" at bounding box center [256, 155] width 25 height 25
click at [256, 257] on button "Delete" at bounding box center [255, 261] width 57 height 26
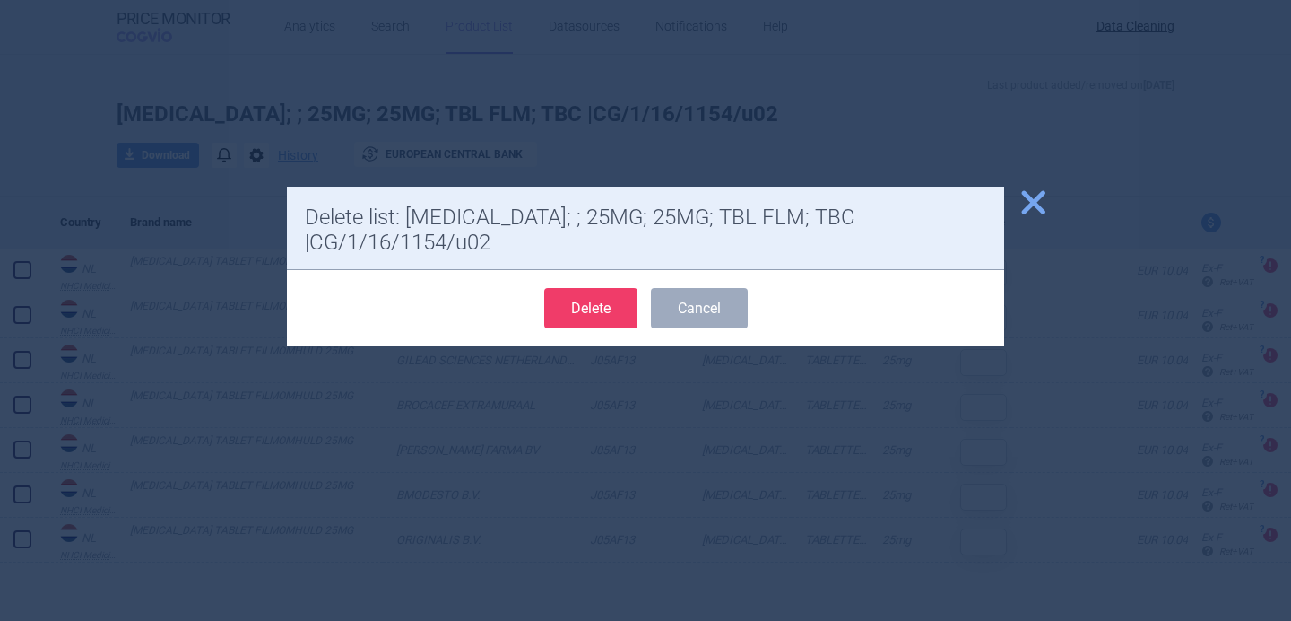
click at [579, 290] on button "Delete" at bounding box center [590, 308] width 93 height 40
